Goal: Transaction & Acquisition: Subscribe to service/newsletter

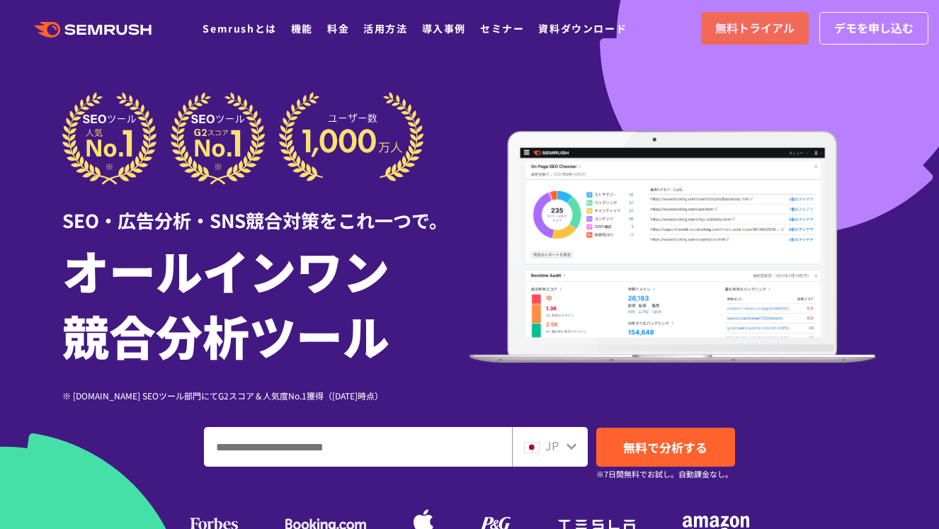
click at [744, 21] on span "無料トライアル" at bounding box center [754, 28] width 79 height 18
